Goal: Task Accomplishment & Management: Manage account settings

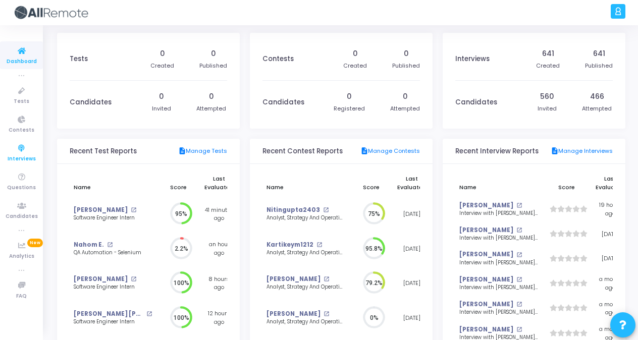
click at [36, 151] on link "Interviews" at bounding box center [21, 153] width 43 height 28
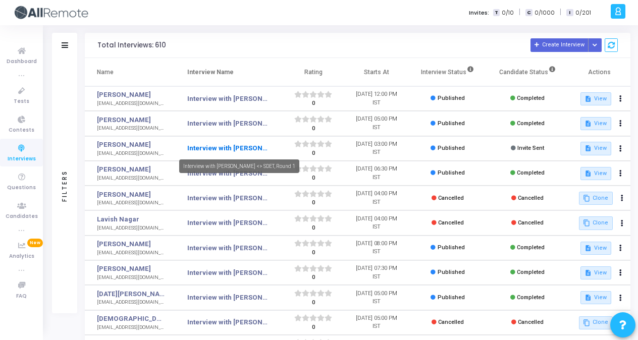
click at [232, 146] on link "Interview with [PERSON_NAME] <> SDET, Round 1" at bounding box center [227, 148] width 80 height 10
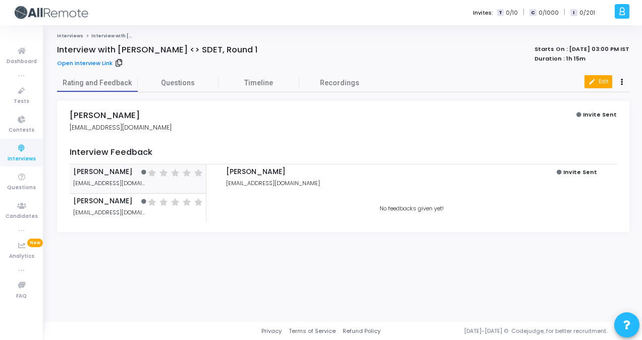
click at [604, 79] on button "edit Edit" at bounding box center [598, 81] width 28 height 13
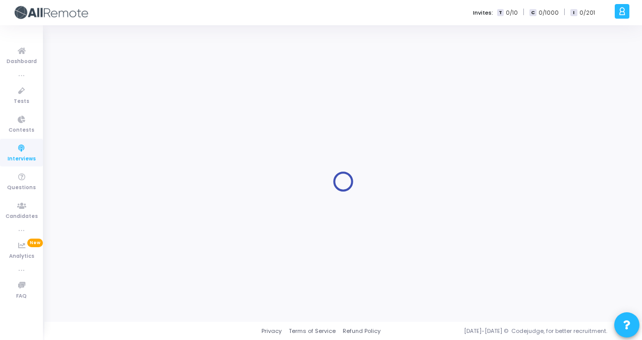
type input "Interview with [PERSON_NAME] <> SDET, Round 1"
type input "[PERSON_NAME]"
type input "[EMAIL_ADDRESS][DOMAIN_NAME]"
type input "7976876624"
type input "[DATE] 3:00 PM"
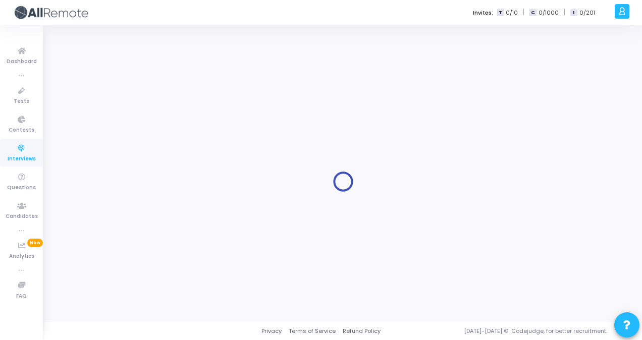
type input "5"
type input "1"
type input "15"
checkbox input "true"
checkbox input "false"
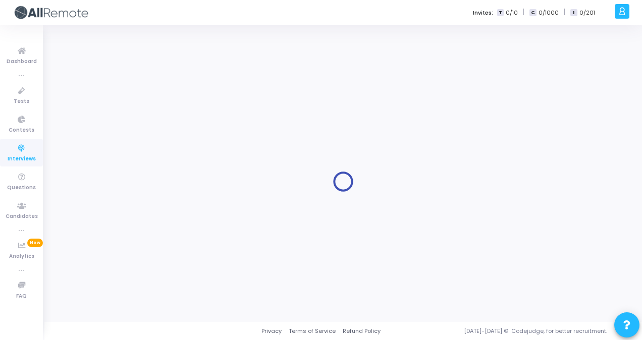
checkbox input "false"
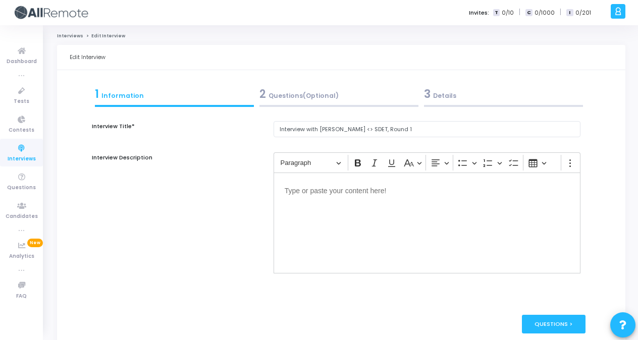
click at [451, 96] on div "3 Details" at bounding box center [503, 94] width 159 height 17
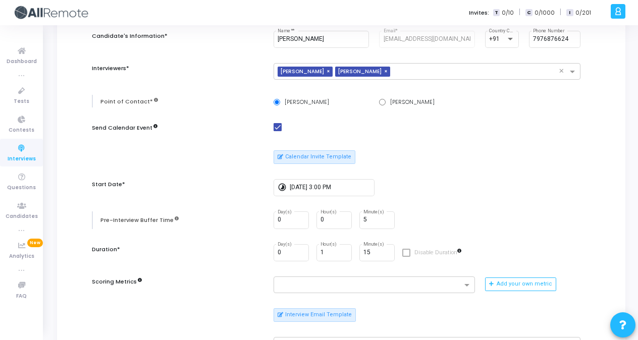
scroll to position [120, 0]
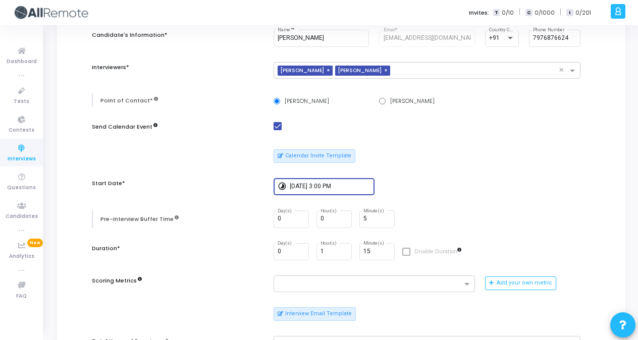
click at [325, 183] on input "[DATE] 3:00 PM" at bounding box center [330, 186] width 81 height 7
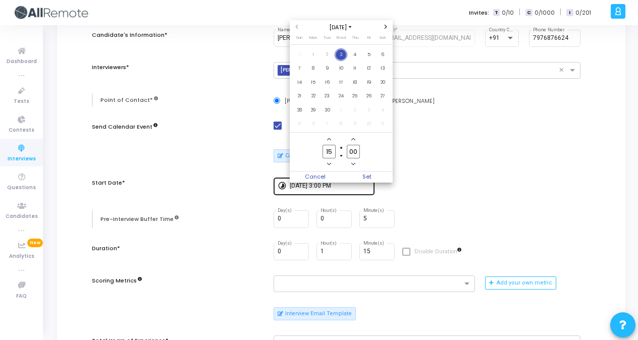
scroll to position [0, 0]
click at [331, 166] on span "Minus a hour" at bounding box center [328, 163] width 9 height 9
type input "14"
drag, startPoint x: 353, startPoint y: 169, endPoint x: 363, endPoint y: 172, distance: 10.9
click at [363, 172] on div "[DATE] Sun Mon Tue Wed Thu Fri Sat 31 1 2 3 4 5 6 7 8 9 10 11 12 13 14 15 16 17…" at bounding box center [341, 101] width 103 height 162
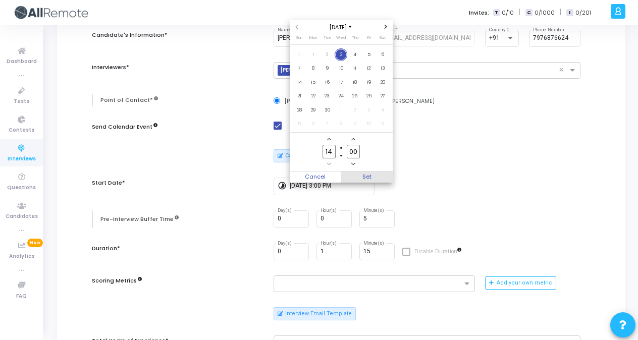
click at [363, 172] on span "Set" at bounding box center [366, 177] width 51 height 11
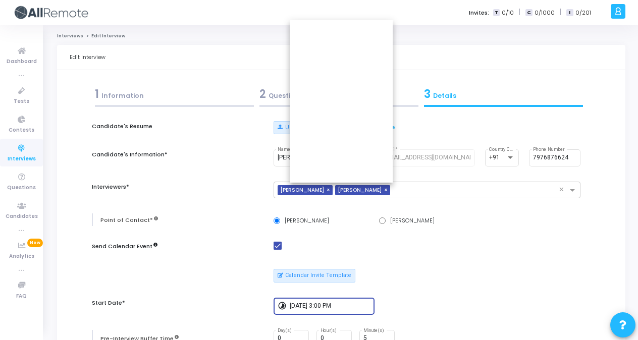
type input "[DATE] 2:00 PM"
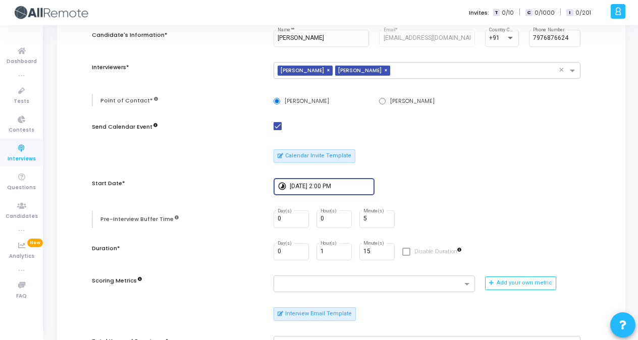
click at [404, 181] on div "timelapse [DATE] 2:00 PM" at bounding box center [426, 187] width 307 height 18
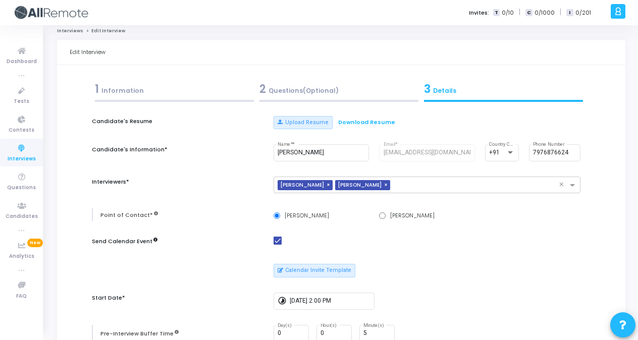
scroll to position [0, 0]
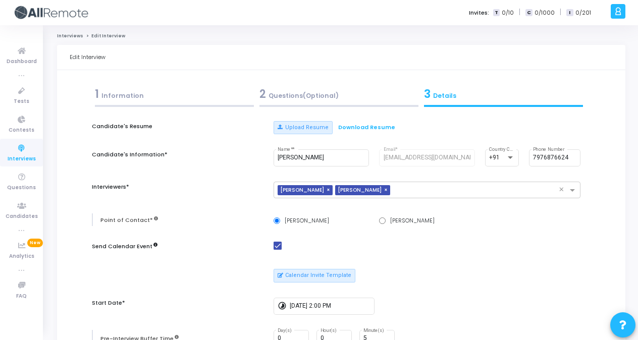
click at [344, 96] on div "2 Questions(Optional)" at bounding box center [338, 94] width 159 height 17
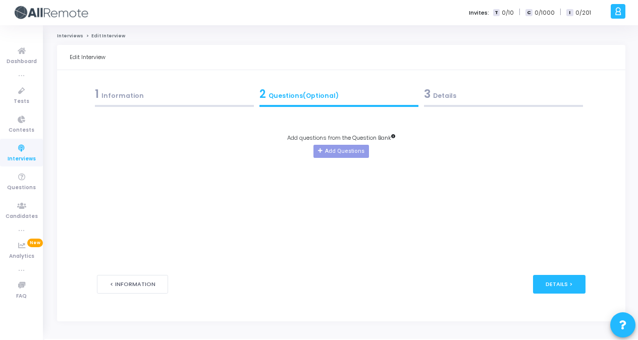
click at [207, 93] on div "1 Information" at bounding box center [174, 94] width 159 height 17
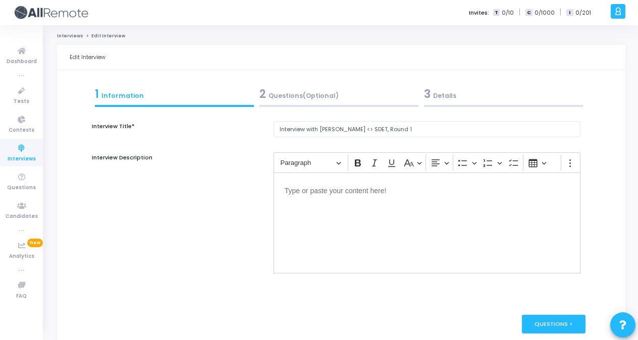
click at [374, 102] on div "2 Questions(Optional)" at bounding box center [338, 94] width 159 height 17
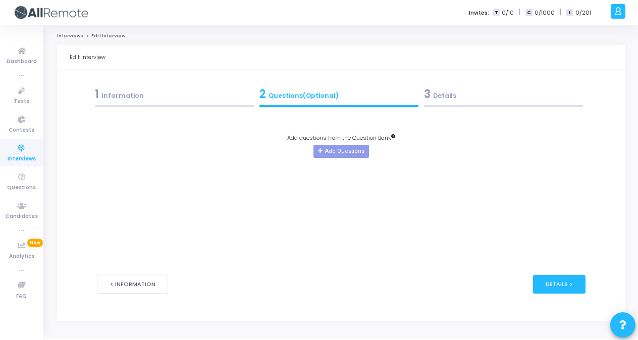
click at [479, 102] on div "3 Details" at bounding box center [503, 94] width 159 height 17
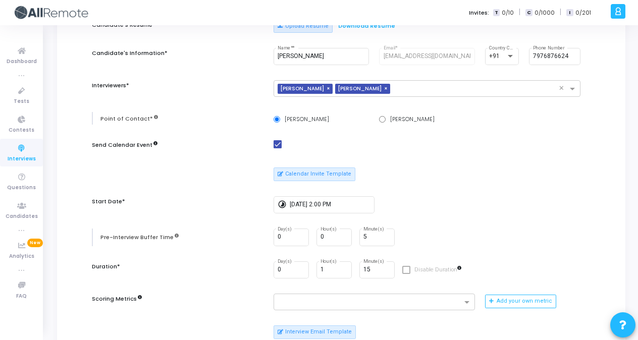
scroll to position [101, 0]
click at [275, 118] on input "[PERSON_NAME]" at bounding box center [276, 120] width 7 height 7
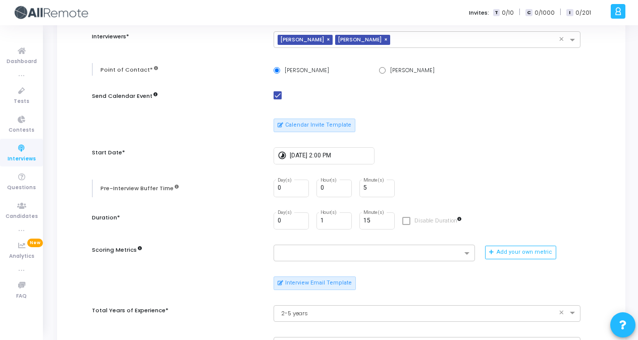
scroll to position [150, 0]
click at [443, 200] on div "Candidate's Resume Upload Resume Download Resume Candidate's Information* [PERS…" at bounding box center [341, 281] width 488 height 620
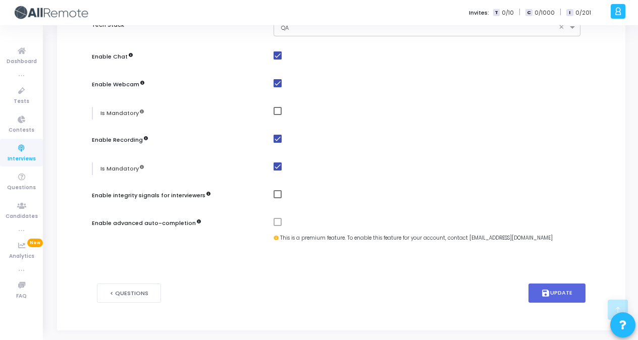
scroll to position [525, 0]
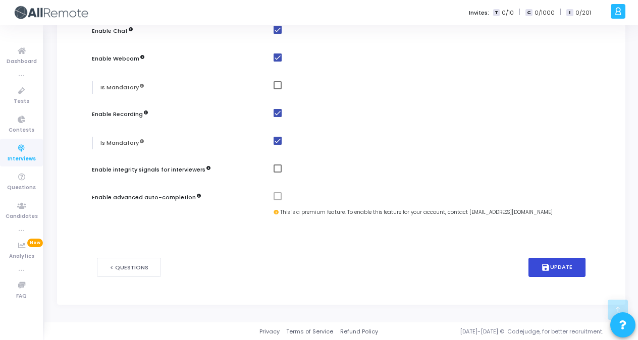
click at [566, 259] on button "save Update" at bounding box center [557, 268] width 58 height 20
